Goal: Task Accomplishment & Management: Complete application form

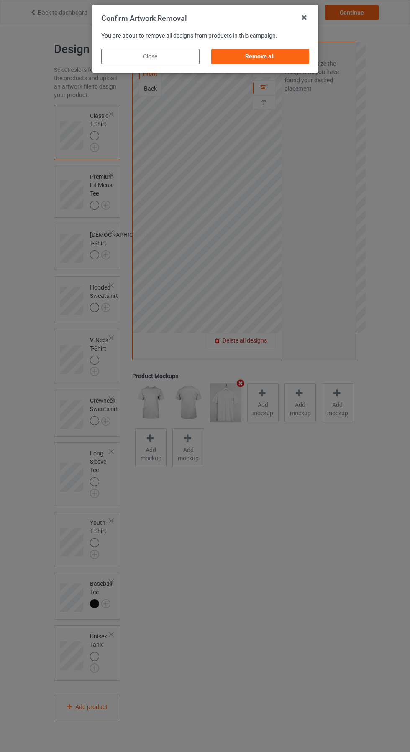
click at [267, 49] on div "Remove all" at bounding box center [260, 56] width 98 height 15
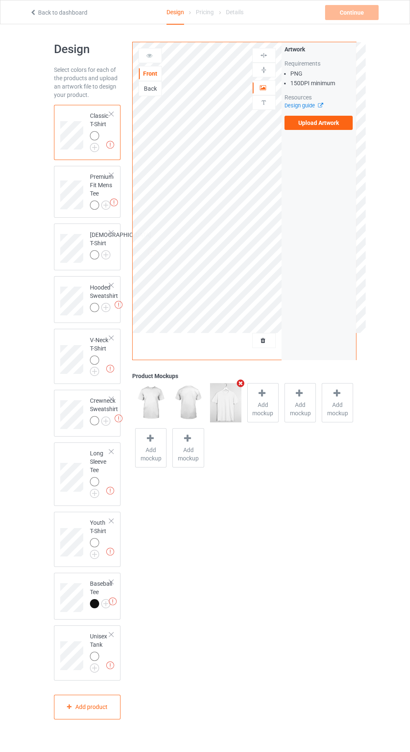
click at [330, 127] on label "Upload Artwork" at bounding box center [318, 123] width 69 height 14
click at [0, 0] on input "Upload Artwork" at bounding box center [0, 0] width 0 height 0
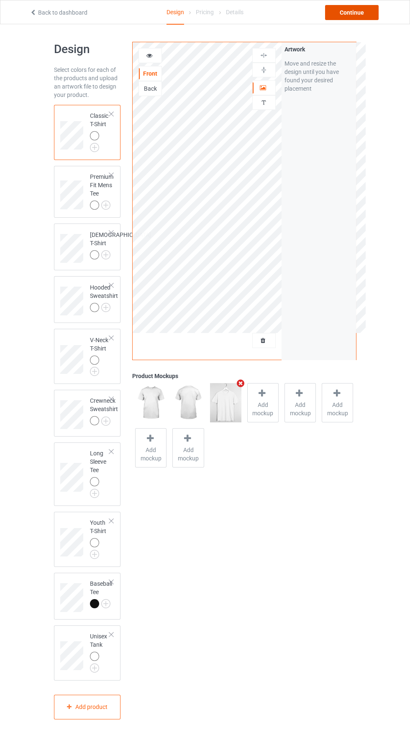
click at [361, 13] on div "Continue" at bounding box center [351, 12] width 53 height 15
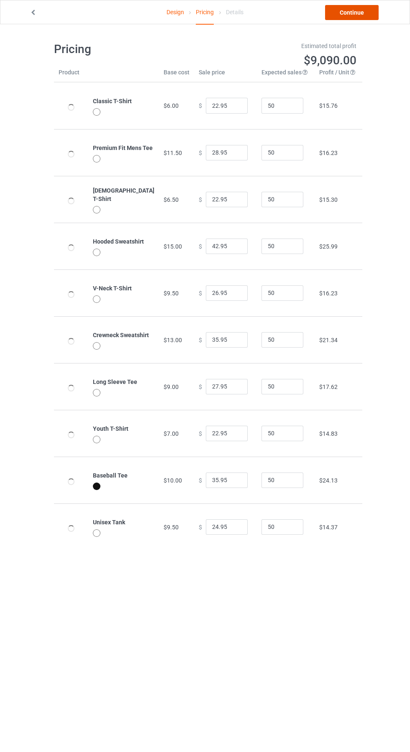
click at [364, 17] on link "Continue" at bounding box center [351, 12] width 53 height 15
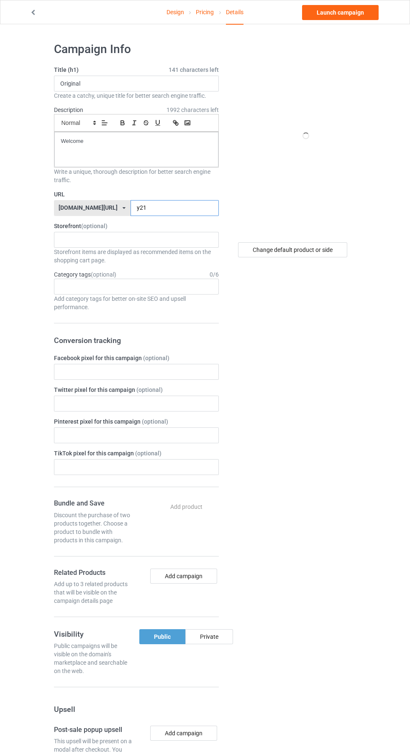
click at [143, 208] on input "y21" at bounding box center [174, 208] width 88 height 16
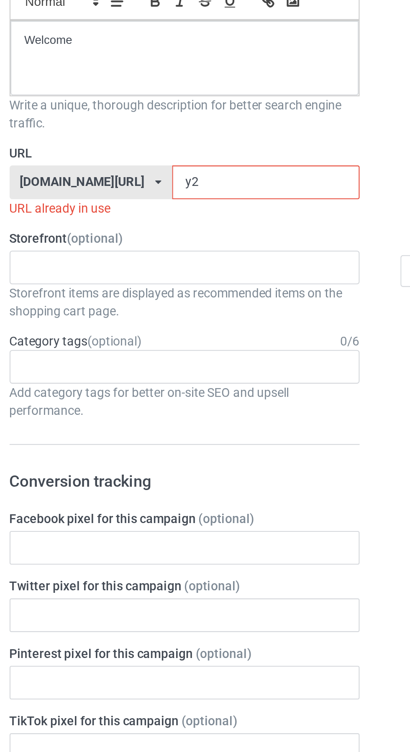
type input "y"
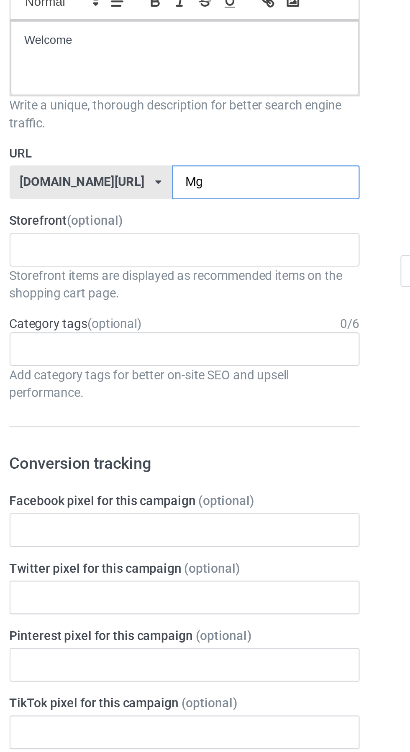
type input "Mgs"
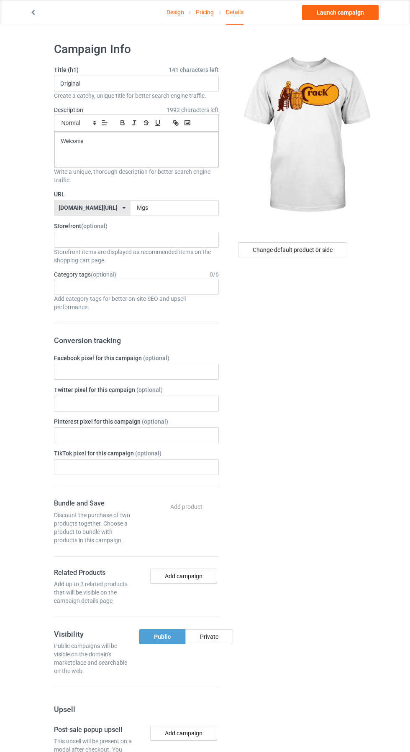
click at [31, 11] on icon at bounding box center [33, 11] width 7 height 6
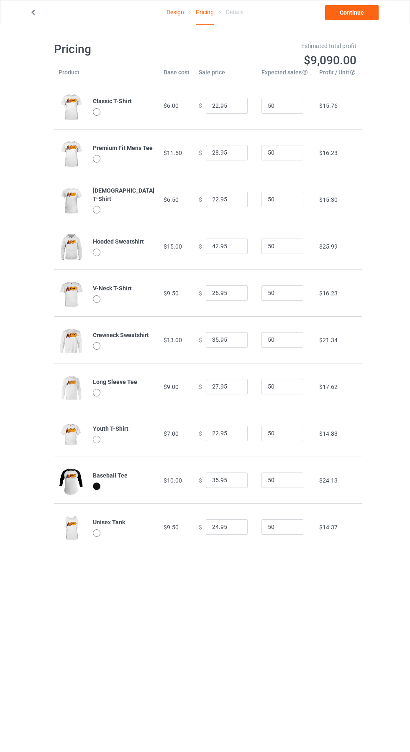
click at [34, 13] on icon at bounding box center [33, 11] width 7 height 6
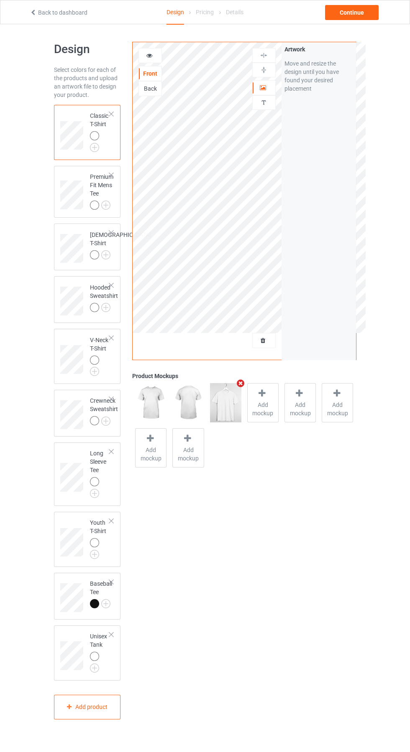
click at [0, 0] on img at bounding box center [0, 0] width 0 height 0
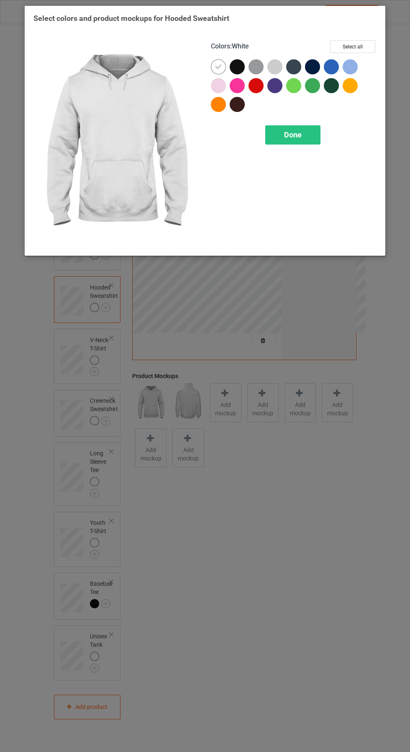
click at [296, 135] on span "Done" at bounding box center [293, 134] width 18 height 9
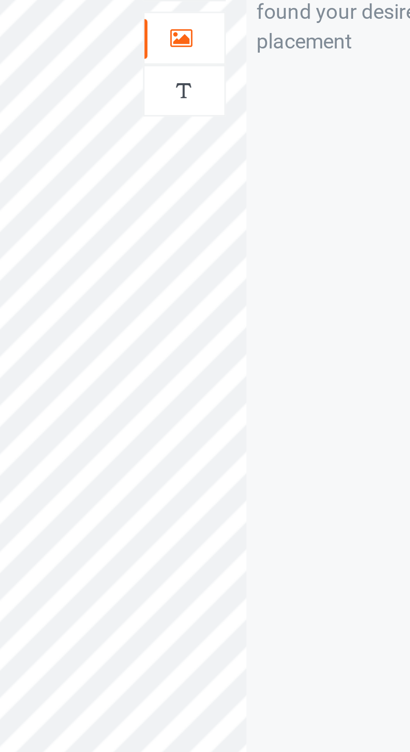
click at [262, 87] on icon at bounding box center [263, 87] width 7 height 6
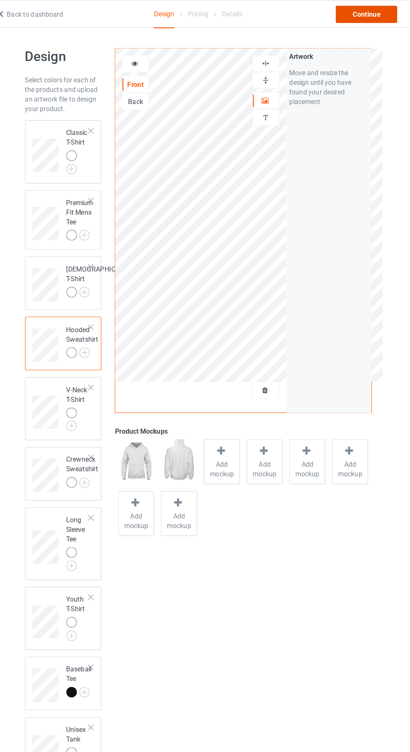
click at [352, 13] on div "Continue" at bounding box center [351, 12] width 53 height 15
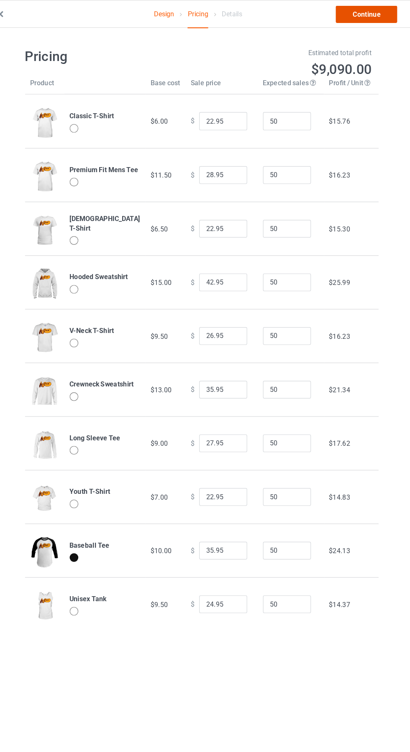
click at [352, 12] on link "Continue" at bounding box center [351, 12] width 53 height 15
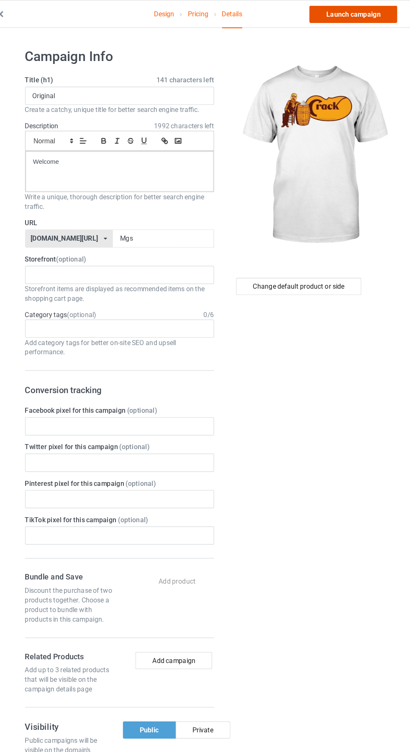
click at [348, 12] on link "Launch campaign" at bounding box center [340, 12] width 76 height 15
